Goal: Task Accomplishment & Management: Manage account settings

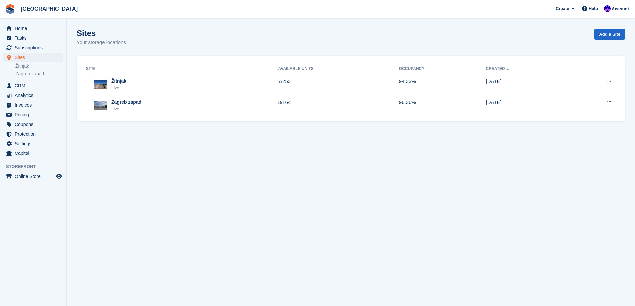
click at [226, 73] on th "Site" at bounding box center [182, 69] width 194 height 11
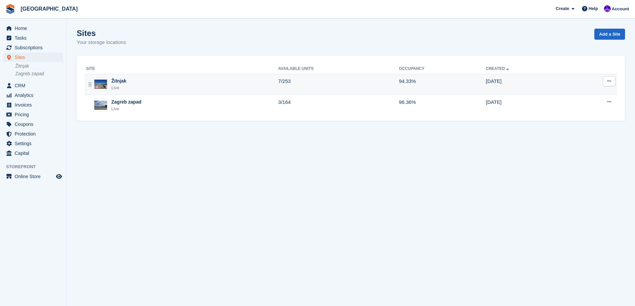
click at [226, 80] on div "Žitnjak Live" at bounding box center [182, 85] width 192 height 14
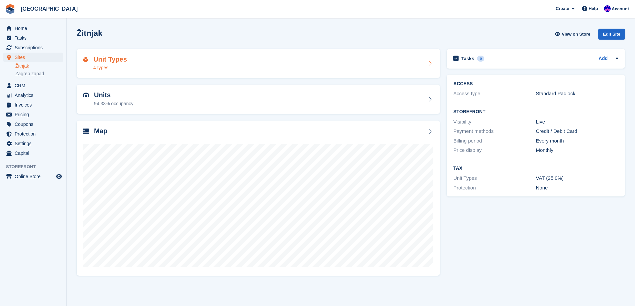
click at [221, 79] on div "Unit Types 4 types" at bounding box center [258, 64] width 370 height 36
click at [222, 70] on div "Unit Types 4 types" at bounding box center [258, 64] width 350 height 16
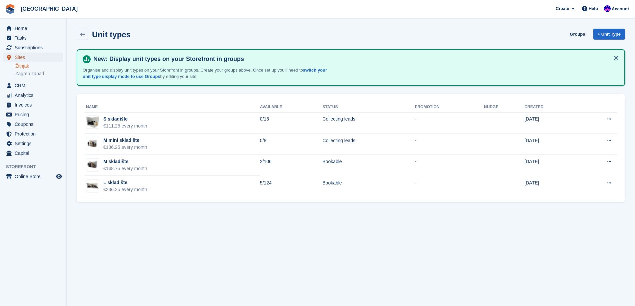
click at [29, 60] on span "Sites" at bounding box center [35, 57] width 40 height 9
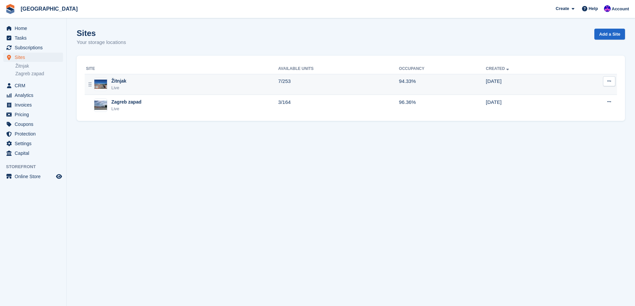
click at [231, 91] on div "Žitnjak Live" at bounding box center [182, 85] width 192 height 14
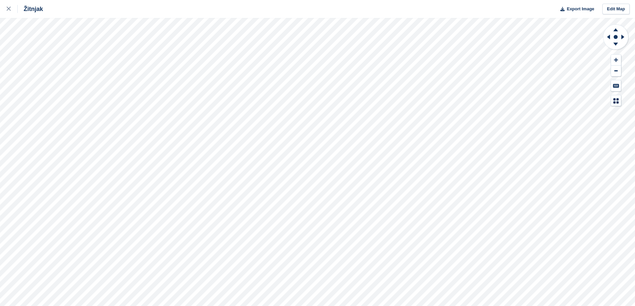
click at [36, 7] on div "Žitnjak" at bounding box center [30, 9] width 25 height 8
click at [0, 13] on link at bounding box center [9, 9] width 18 height 18
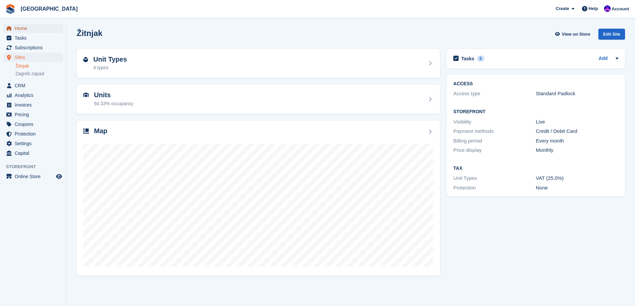
click at [31, 28] on span "Home" at bounding box center [35, 28] width 40 height 9
